Goal: Check status: Check status

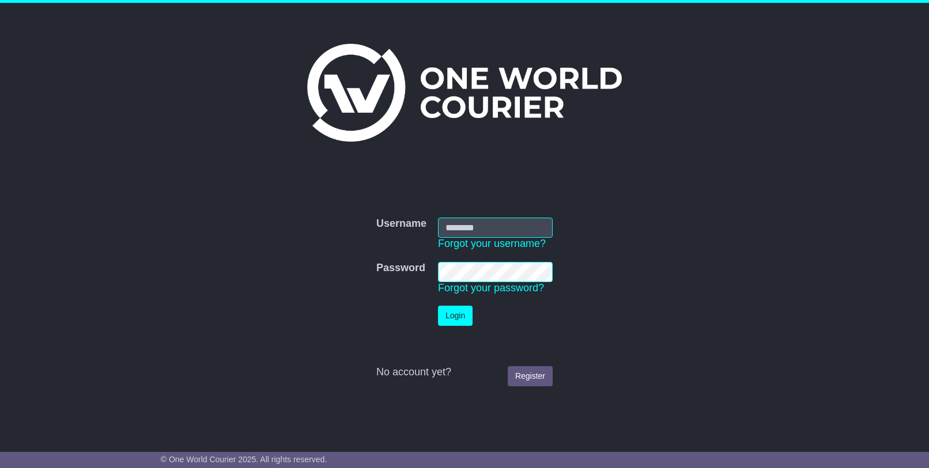
type input "**********"
click at [453, 312] on button "Login" at bounding box center [455, 316] width 35 height 20
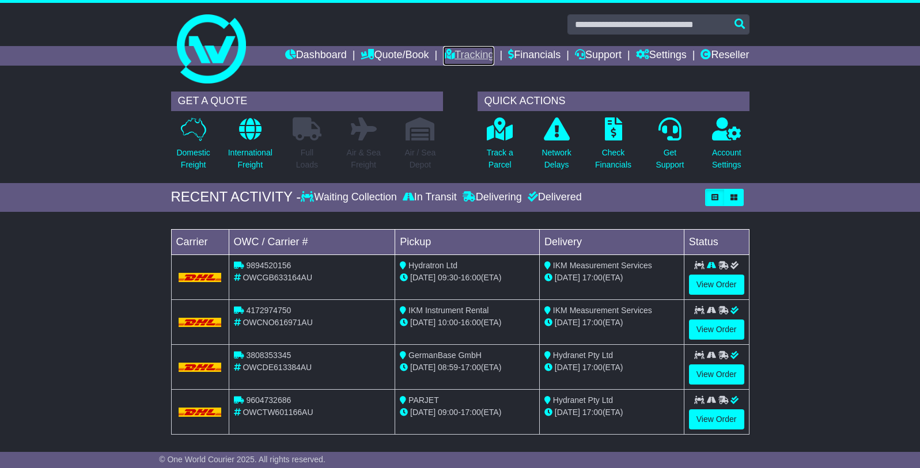
click at [463, 52] on link "Tracking" at bounding box center [468, 56] width 51 height 20
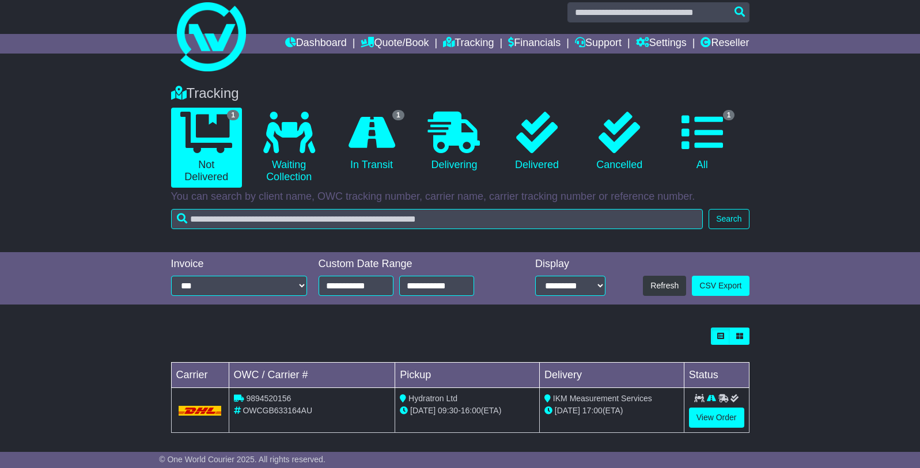
scroll to position [18, 0]
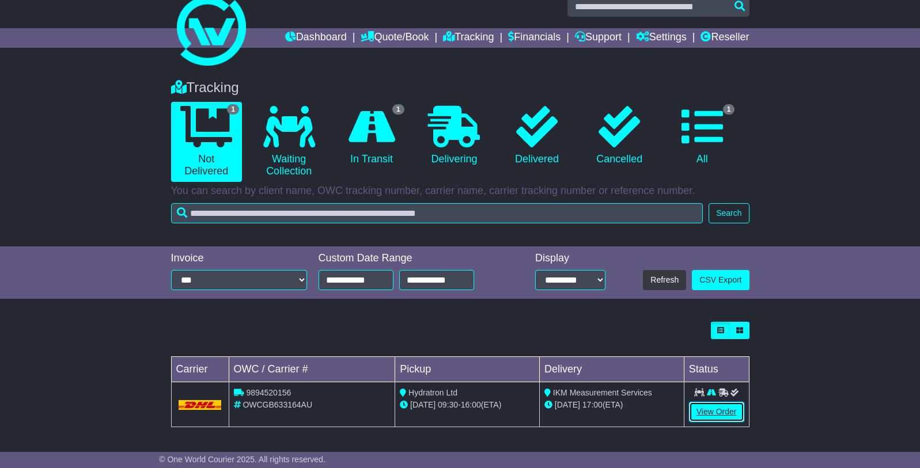
click at [716, 411] on link "View Order" at bounding box center [716, 412] width 55 height 20
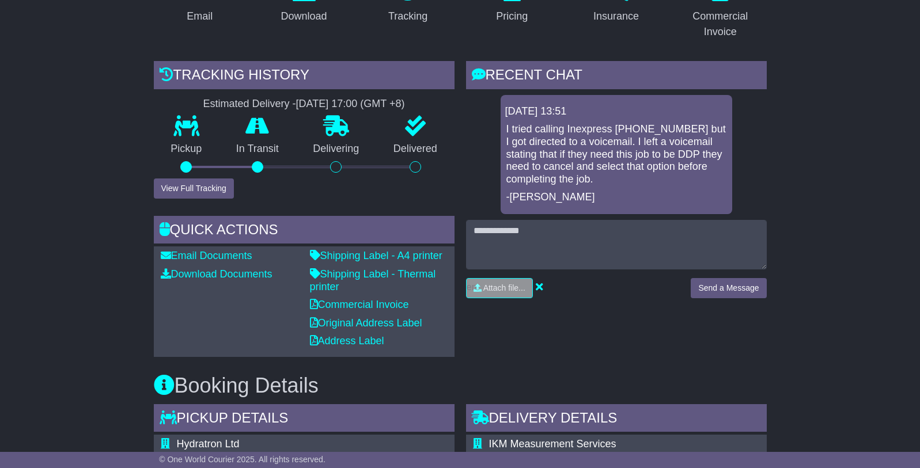
scroll to position [548, 0]
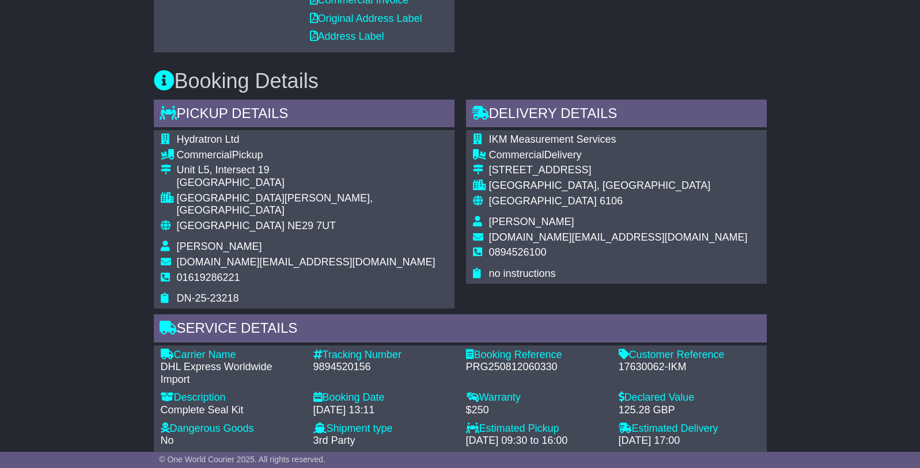
click at [344, 361] on div "9894520156" at bounding box center [383, 367] width 141 height 13
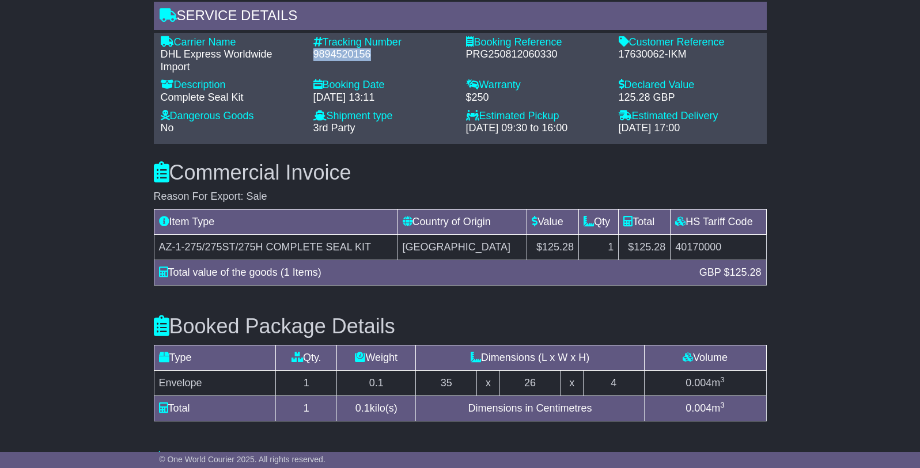
scroll to position [1063, 0]
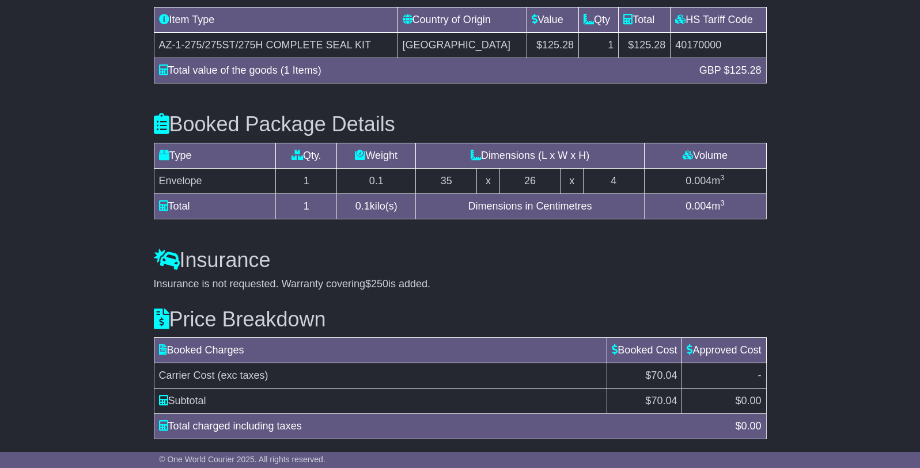
click at [655, 370] on span "$70.04" at bounding box center [661, 376] width 32 height 12
copy span "70.04"
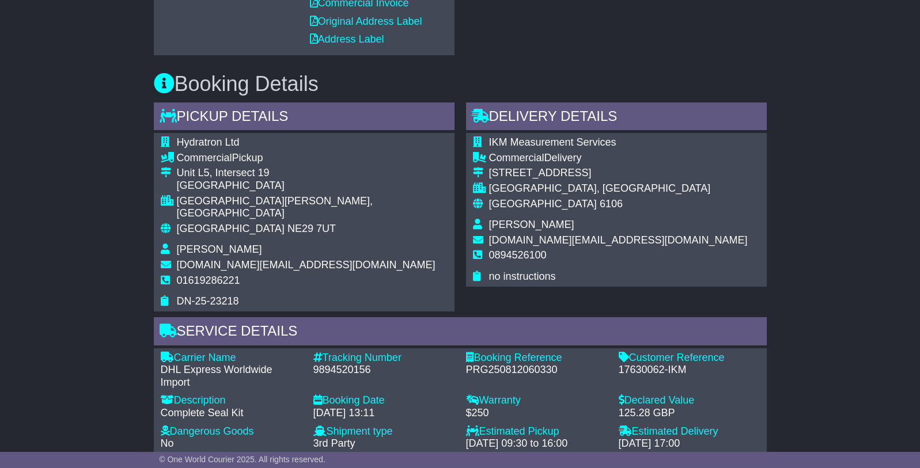
scroll to position [546, 0]
